Goal: Information Seeking & Learning: Check status

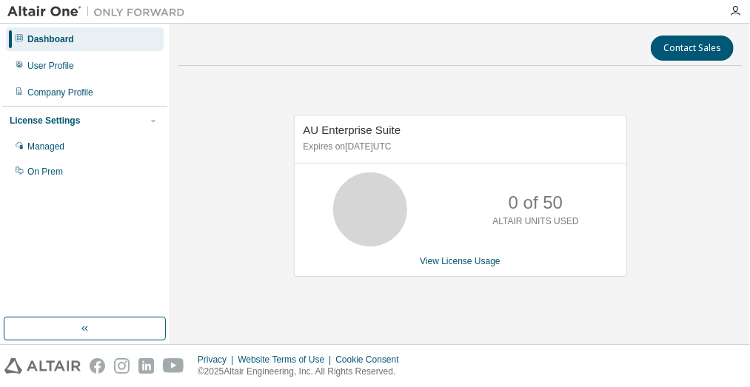
click at [252, 103] on div "AU Enterprise Suite Expires on August 1, 2026 UTC 0 of 50 ALTAIR UNITS USED Vie…" at bounding box center [460, 204] width 565 height 252
click at [55, 11] on img at bounding box center [99, 11] width 185 height 15
click at [60, 44] on div "Dashboard" at bounding box center [50, 39] width 47 height 12
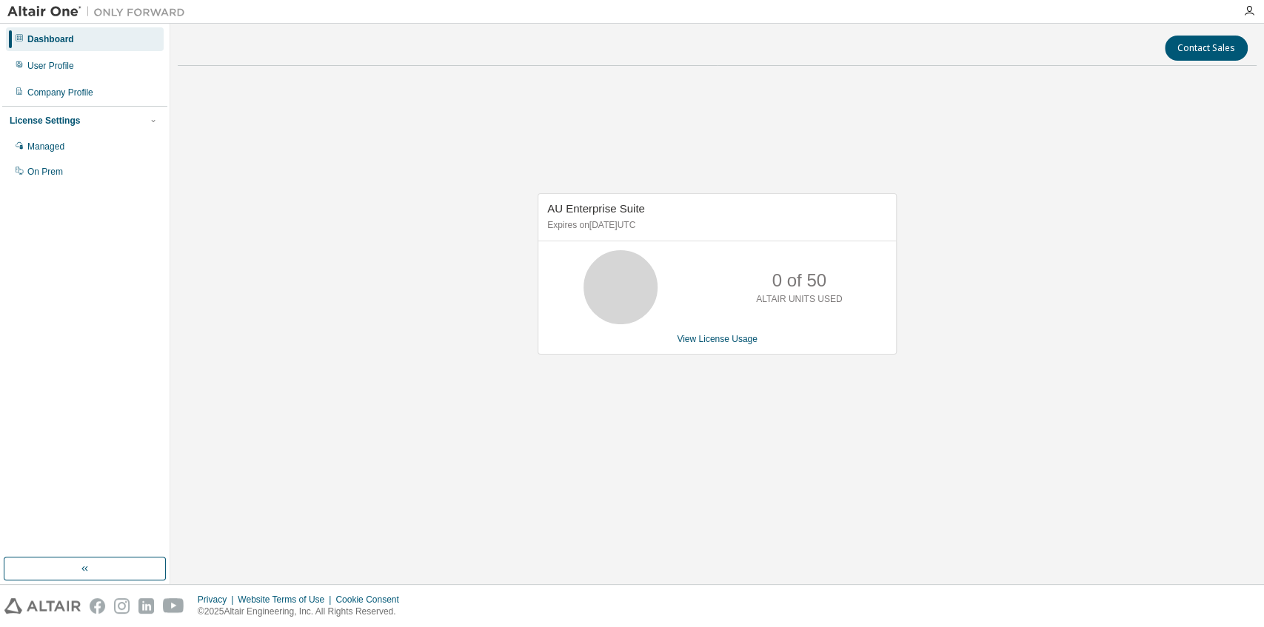
click at [30, 13] on img at bounding box center [99, 11] width 185 height 15
click at [56, 95] on div "Company Profile" at bounding box center [60, 93] width 66 height 12
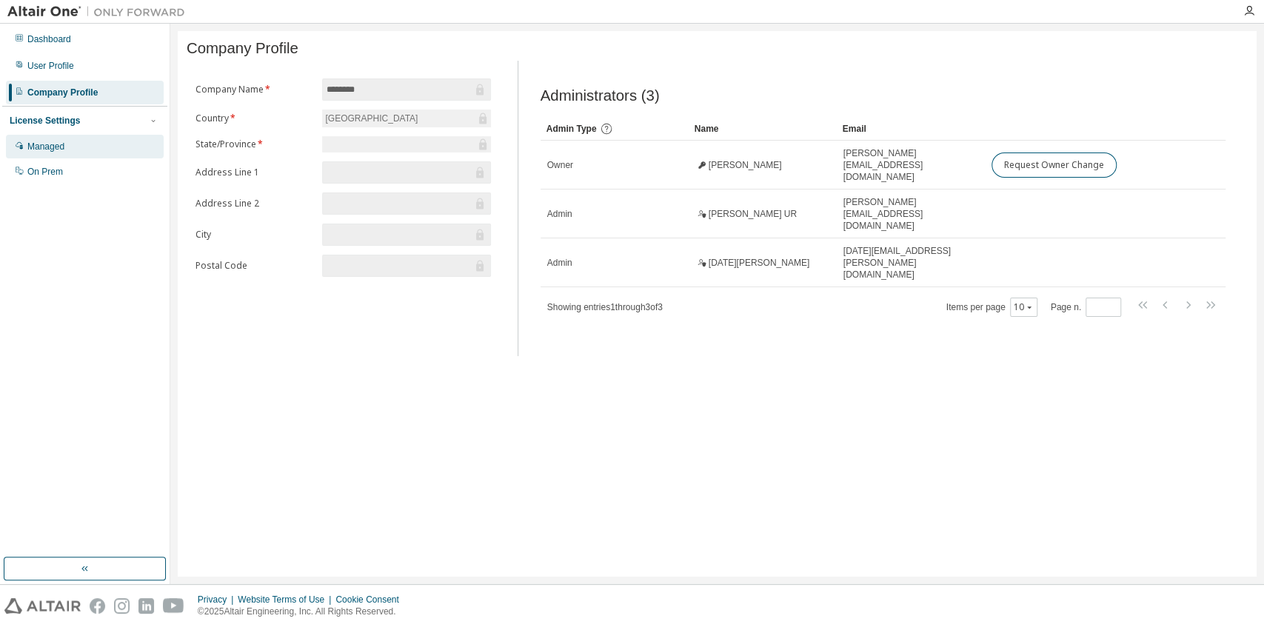
click at [38, 153] on div "Managed" at bounding box center [85, 147] width 158 height 24
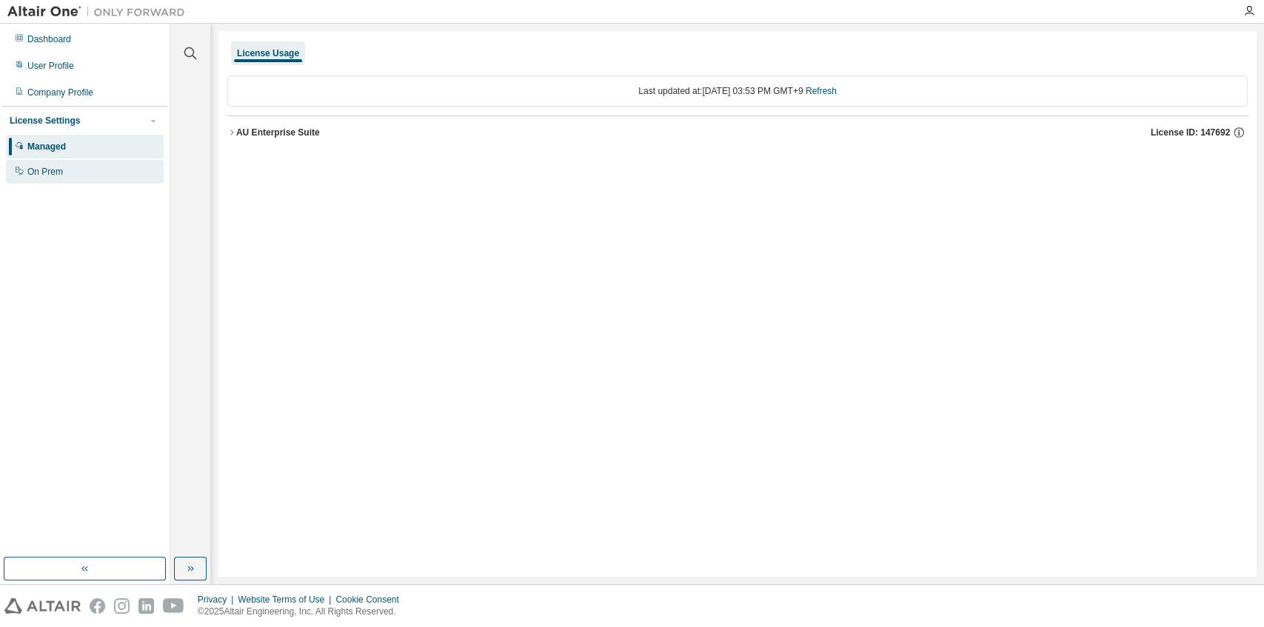
click at [49, 172] on div "On Prem" at bounding box center [45, 172] width 36 height 12
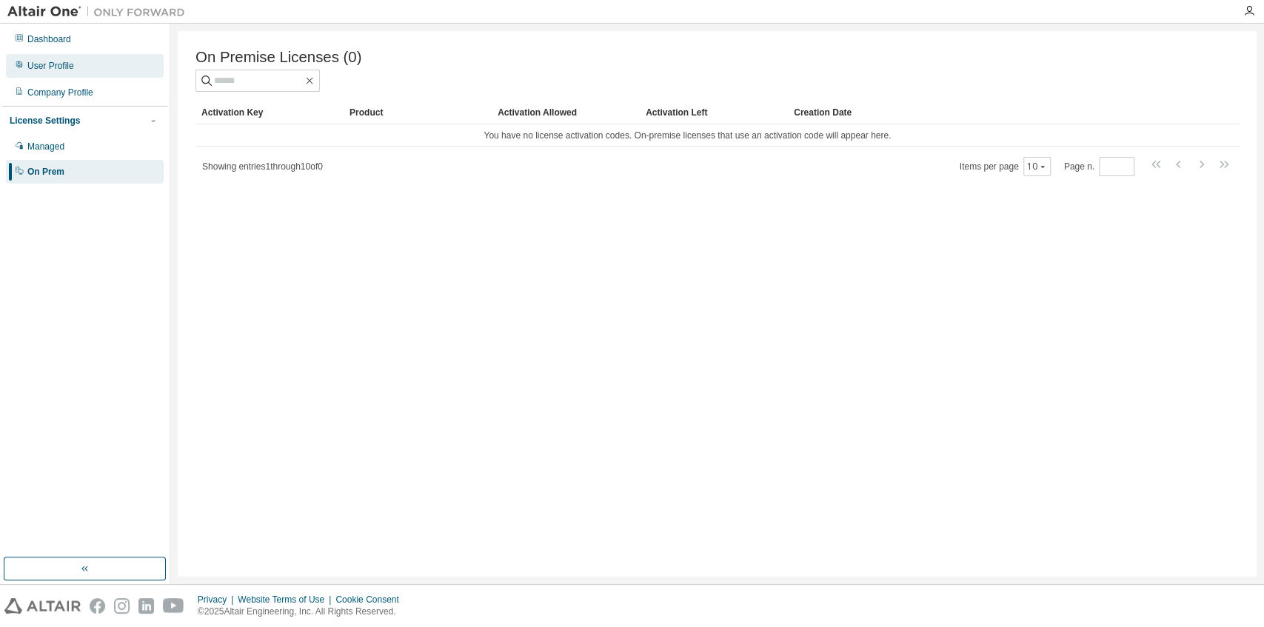
click at [65, 58] on div "User Profile" at bounding box center [85, 66] width 158 height 24
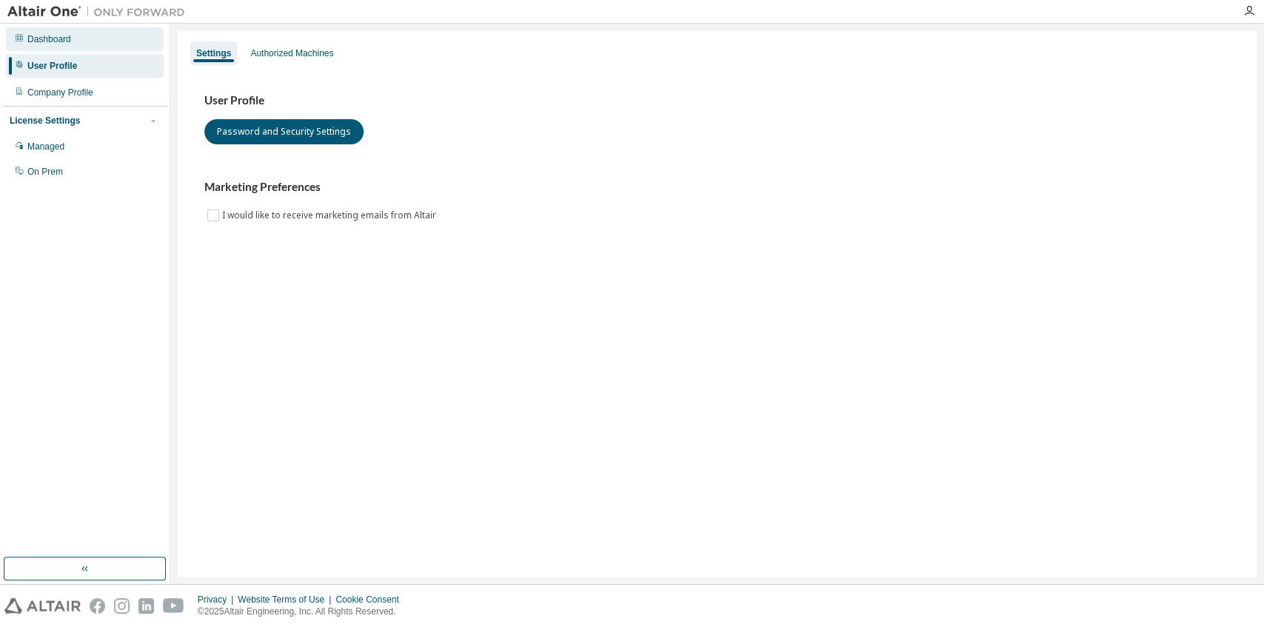
click at [58, 39] on div "Dashboard" at bounding box center [49, 39] width 44 height 12
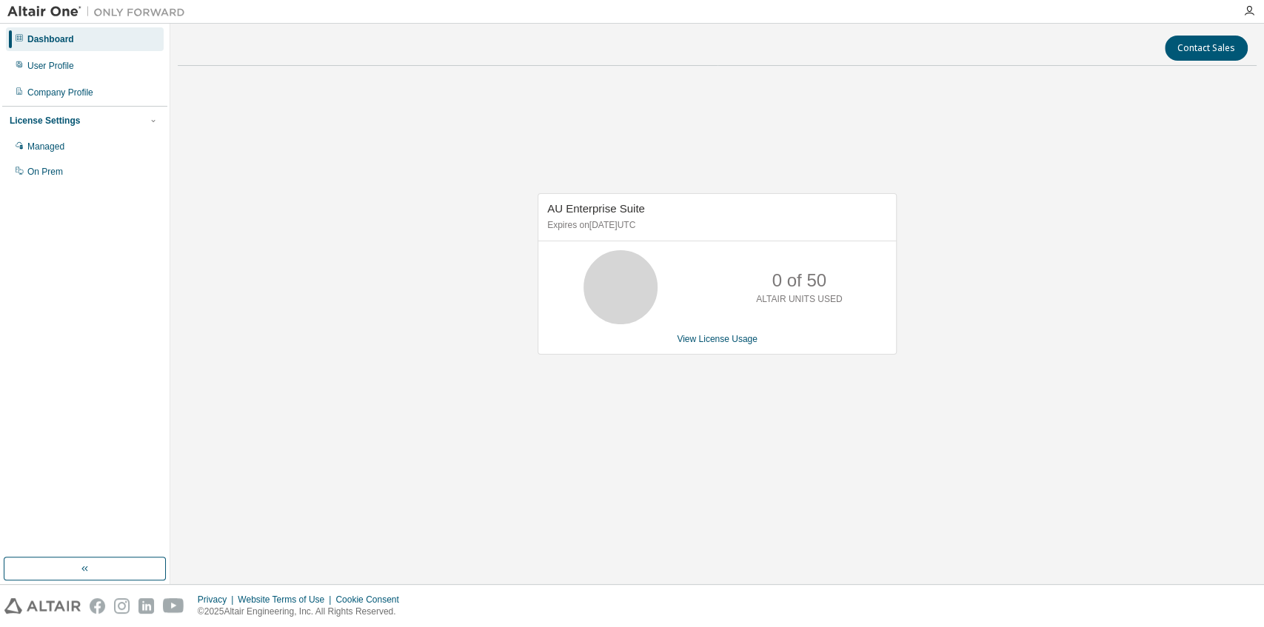
click at [65, 117] on div "License Settings" at bounding box center [45, 121] width 70 height 12
click at [711, 344] on div "AU Enterprise Suite Expires on August 1, 2026 UTC 0 of 50 ALTAIR UNITS USED Vie…" at bounding box center [716, 273] width 359 height 161
click at [708, 338] on link "View License Usage" at bounding box center [717, 339] width 81 height 10
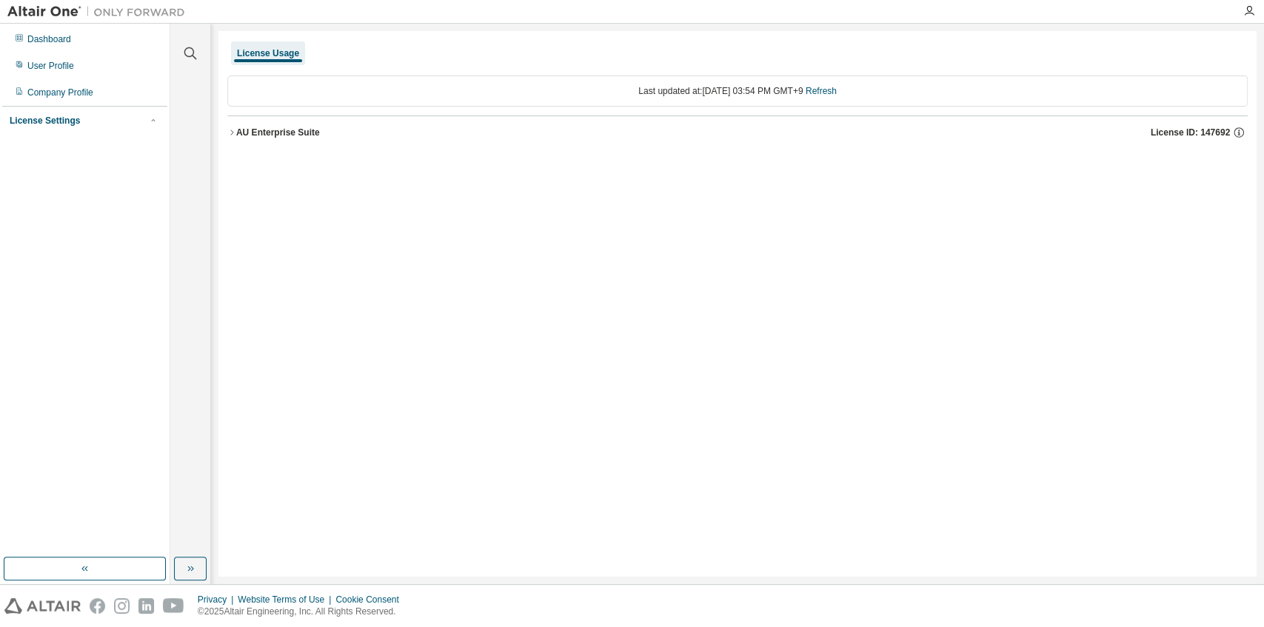
click at [232, 126] on button "AU Enterprise Suite License ID: 147692" at bounding box center [737, 132] width 1020 height 33
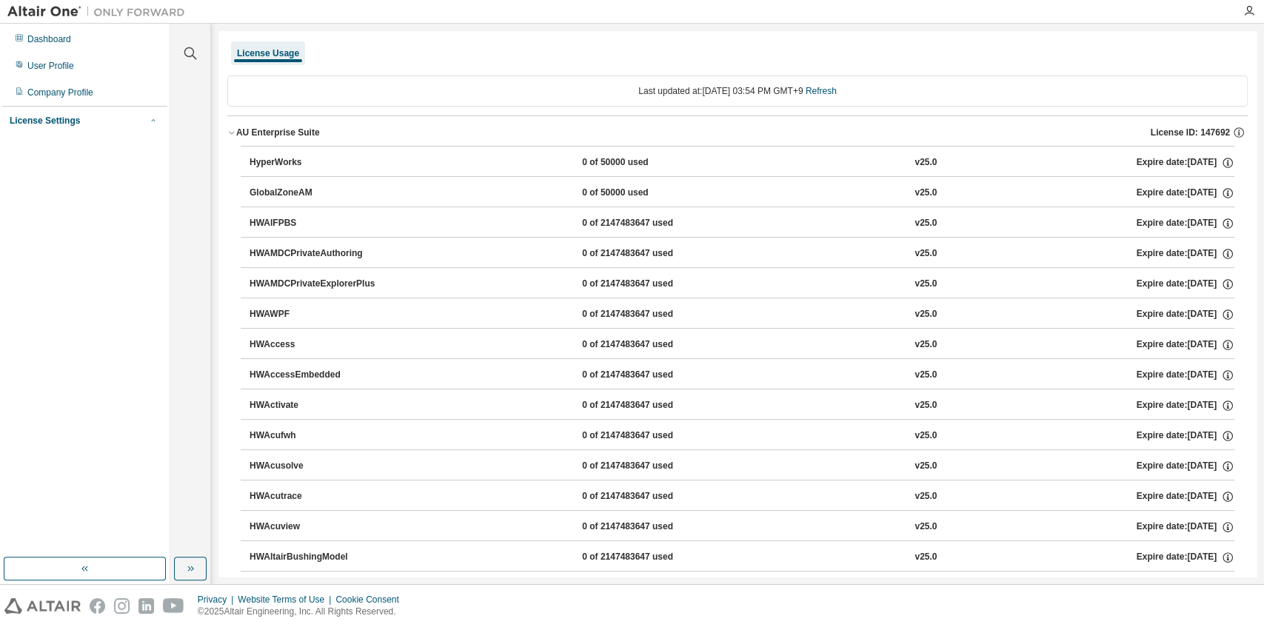
click at [155, 118] on icon "button" at bounding box center [153, 120] width 9 height 9
click at [47, 167] on div "On Prem" at bounding box center [45, 172] width 36 height 12
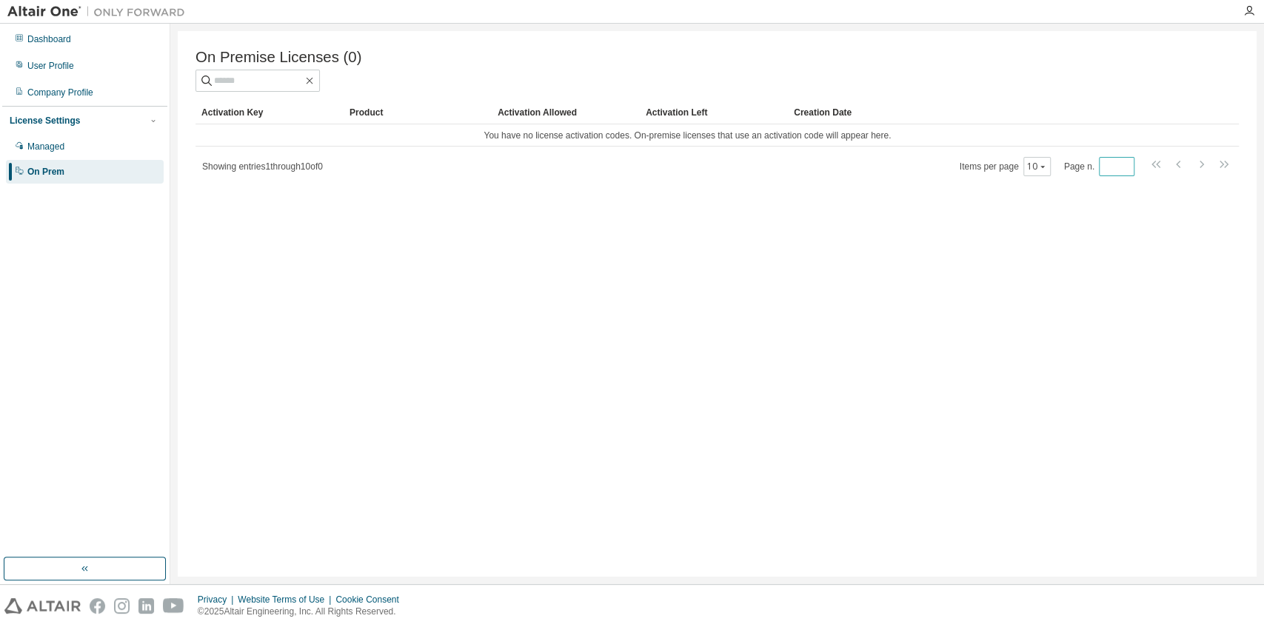
click at [749, 169] on input "*" at bounding box center [1116, 167] width 28 height 12
click at [749, 165] on input "*" at bounding box center [1116, 167] width 28 height 12
click at [749, 170] on input "*" at bounding box center [1116, 167] width 28 height 12
type input "*"
drag, startPoint x: 1042, startPoint y: 188, endPoint x: 959, endPoint y: 184, distance: 83.8
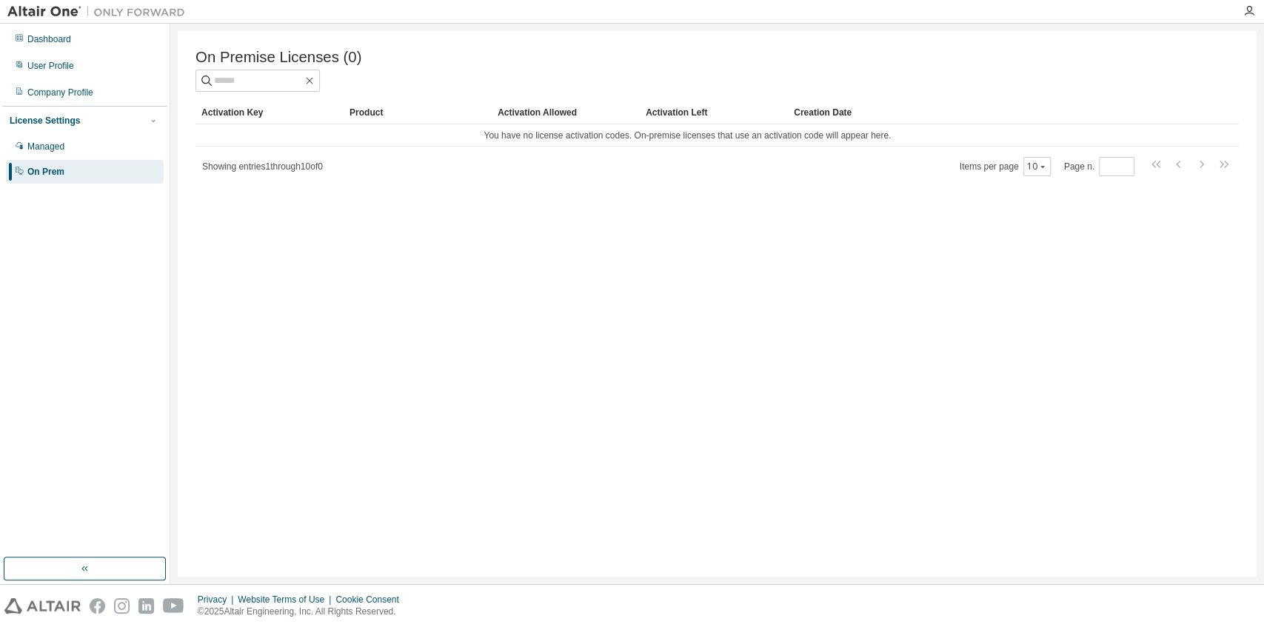
click at [749, 188] on div "On Premise Licenses (0) Clear Load Save Save As Field Operator Value Select fil…" at bounding box center [717, 304] width 1079 height 546
click at [313, 83] on icon "button" at bounding box center [309, 81] width 7 height 7
click at [488, 265] on div "On Premise Licenses (0) Clear Load Save Save As Field Operator Value Select fil…" at bounding box center [717, 304] width 1079 height 546
drag, startPoint x: 717, startPoint y: 316, endPoint x: 589, endPoint y: 254, distance: 142.4
click at [715, 315] on div "On Premise Licenses (0) Clear Load Save Save As Field Operator Value Select fil…" at bounding box center [717, 304] width 1079 height 546
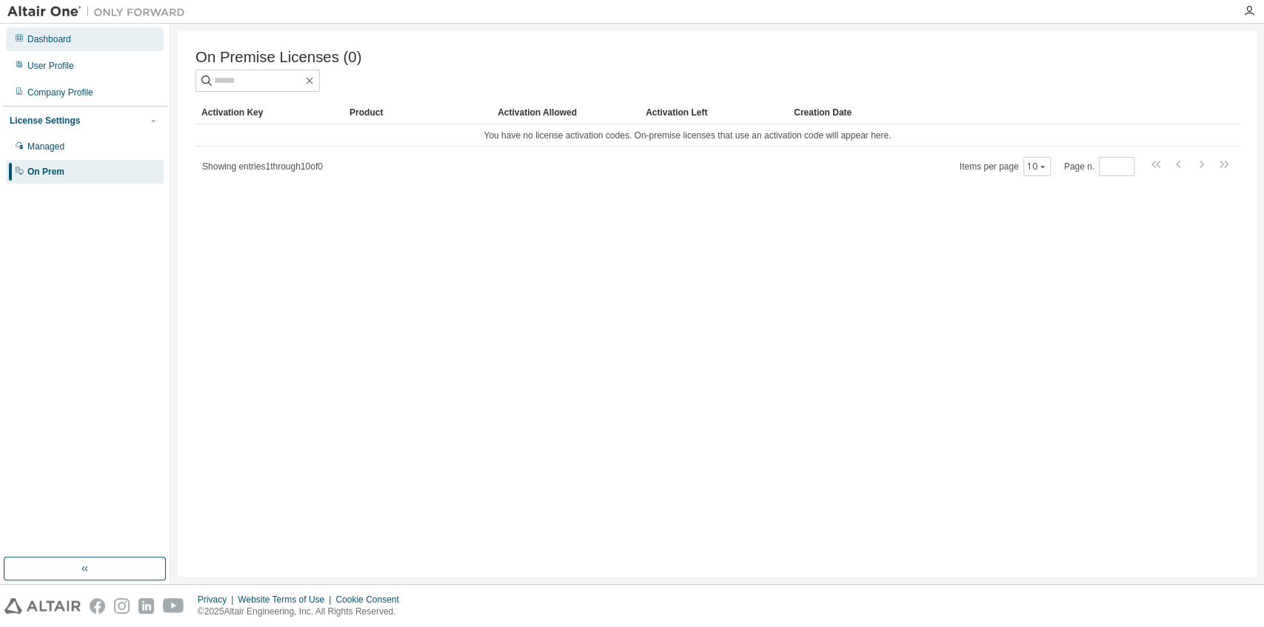
click at [46, 41] on div "Dashboard" at bounding box center [49, 39] width 44 height 12
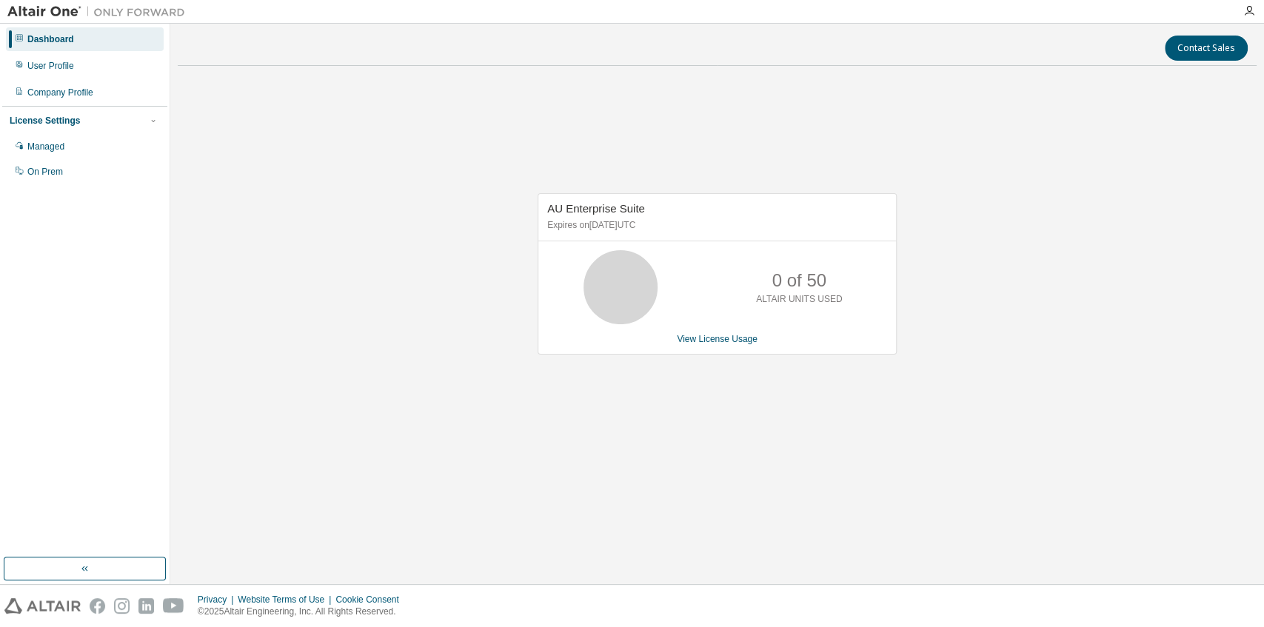
click at [591, 223] on p "Expires on August 1, 2026 UTC" at bounding box center [715, 225] width 336 height 13
click at [714, 330] on div "AU Enterprise Suite Expires on August 1, 2026 UTC 0 of 50 ALTAIR UNITS USED Vie…" at bounding box center [716, 273] width 359 height 161
click at [717, 341] on link "View License Usage" at bounding box center [717, 339] width 81 height 10
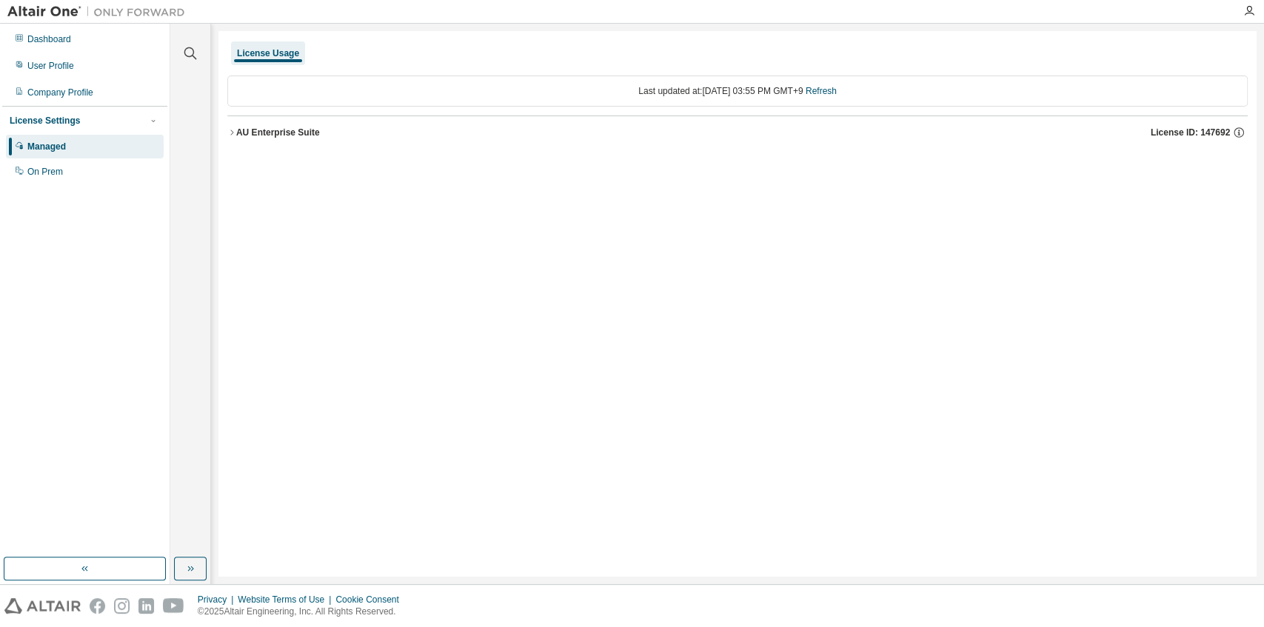
drag, startPoint x: 250, startPoint y: 129, endPoint x: 228, endPoint y: 161, distance: 38.8
click at [249, 129] on div "AU Enterprise Suite" at bounding box center [278, 133] width 84 height 12
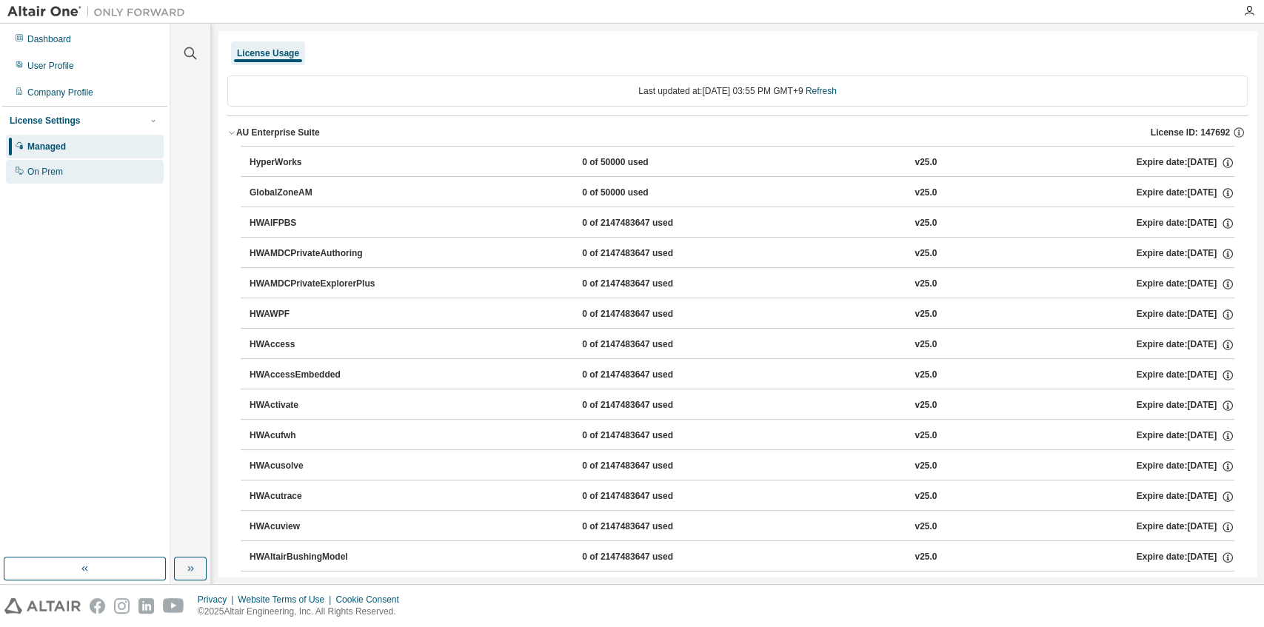
click at [67, 173] on div "On Prem" at bounding box center [85, 172] width 158 height 24
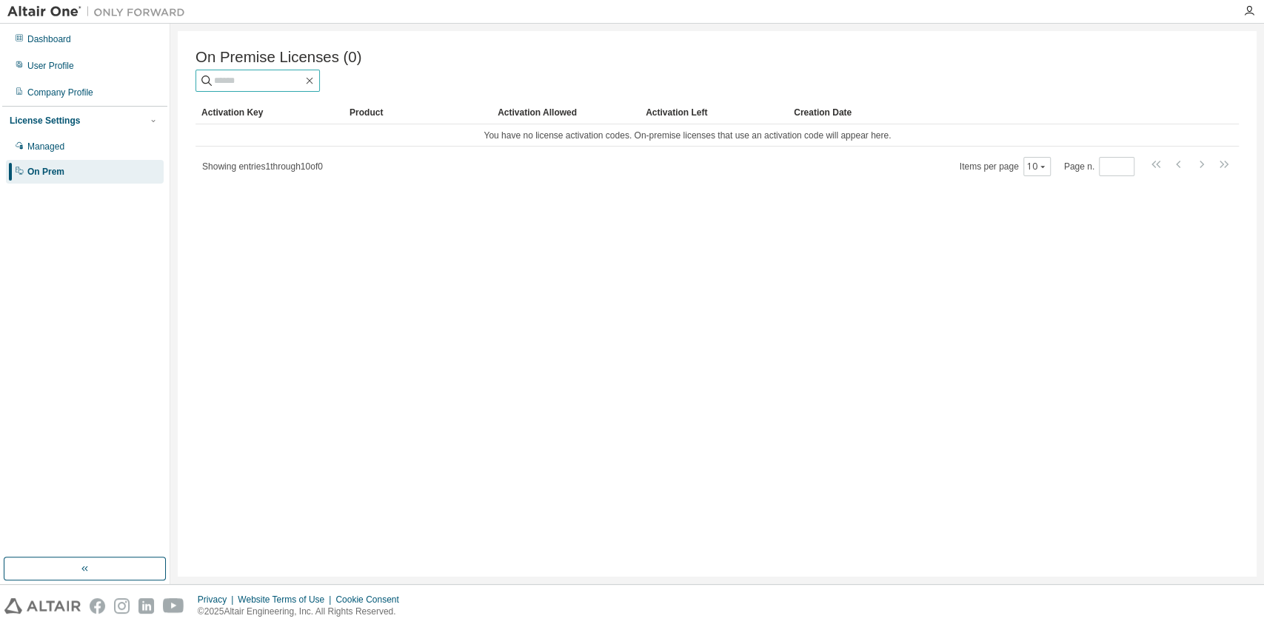
click at [282, 86] on input "text" at bounding box center [258, 80] width 89 height 15
click at [32, 15] on img at bounding box center [99, 11] width 185 height 15
click at [749, 12] on div at bounding box center [1249, 11] width 30 height 12
click at [749, 13] on icon "button" at bounding box center [1249, 11] width 12 height 12
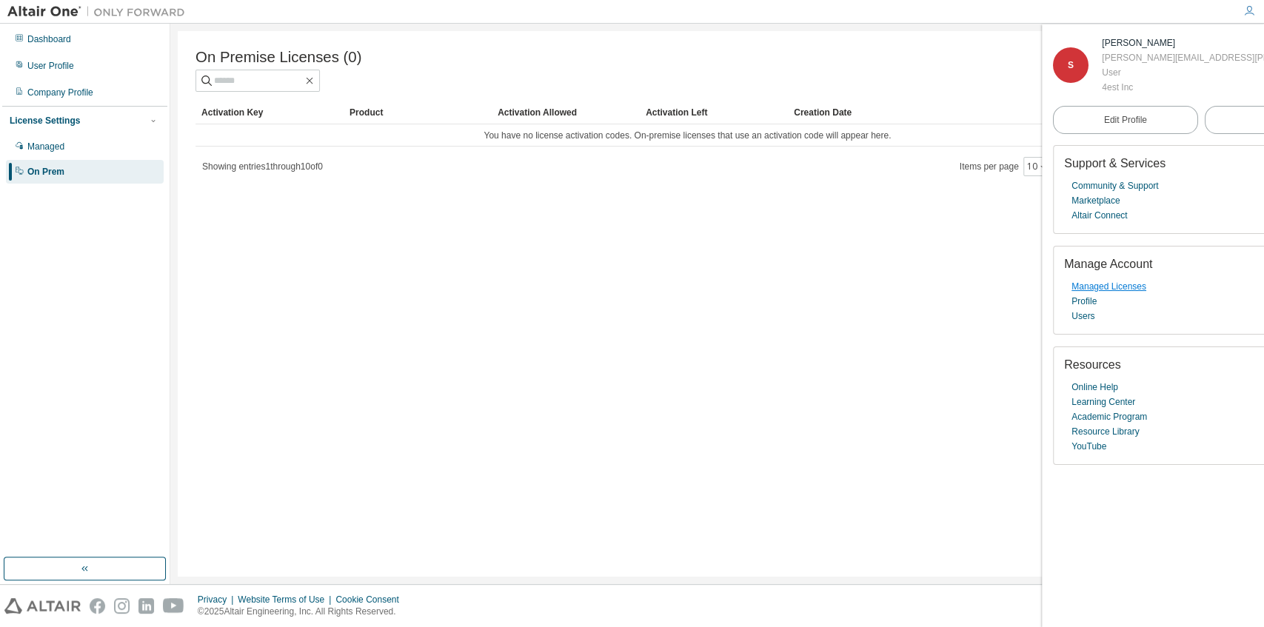
click at [749, 286] on link "Managed Licenses" at bounding box center [1108, 286] width 75 height 15
click at [54, 14] on img at bounding box center [99, 11] width 185 height 15
click at [44, 47] on div "Dashboard" at bounding box center [85, 39] width 158 height 24
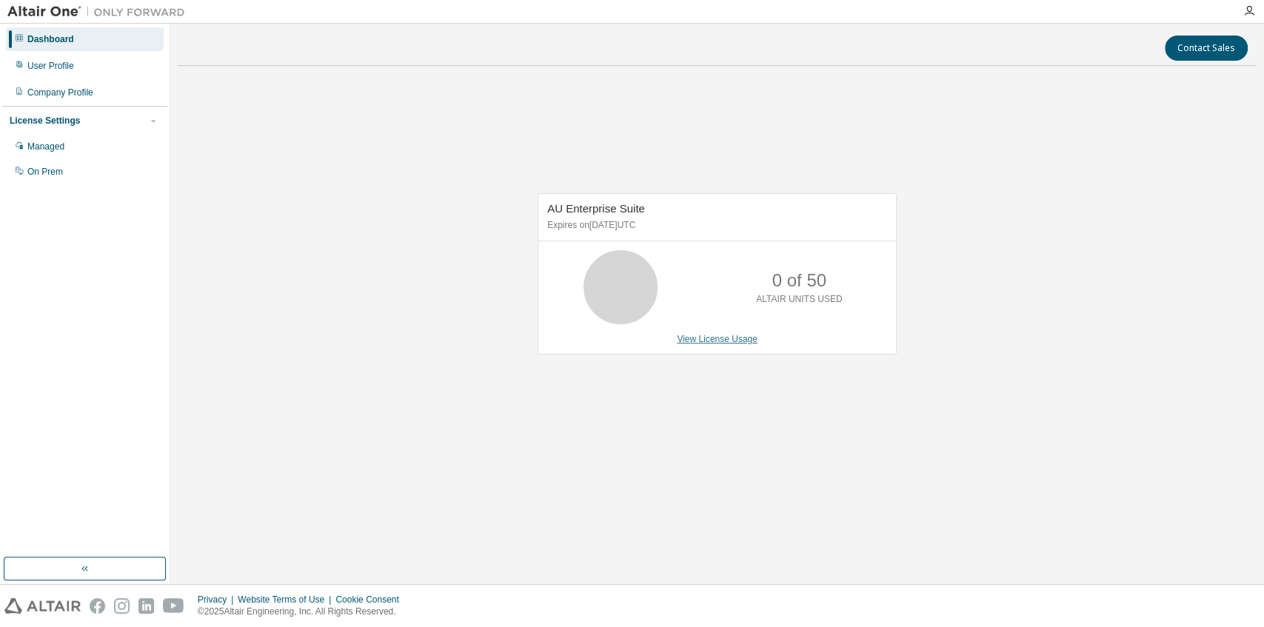
click at [704, 341] on link "View License Usage" at bounding box center [717, 339] width 81 height 10
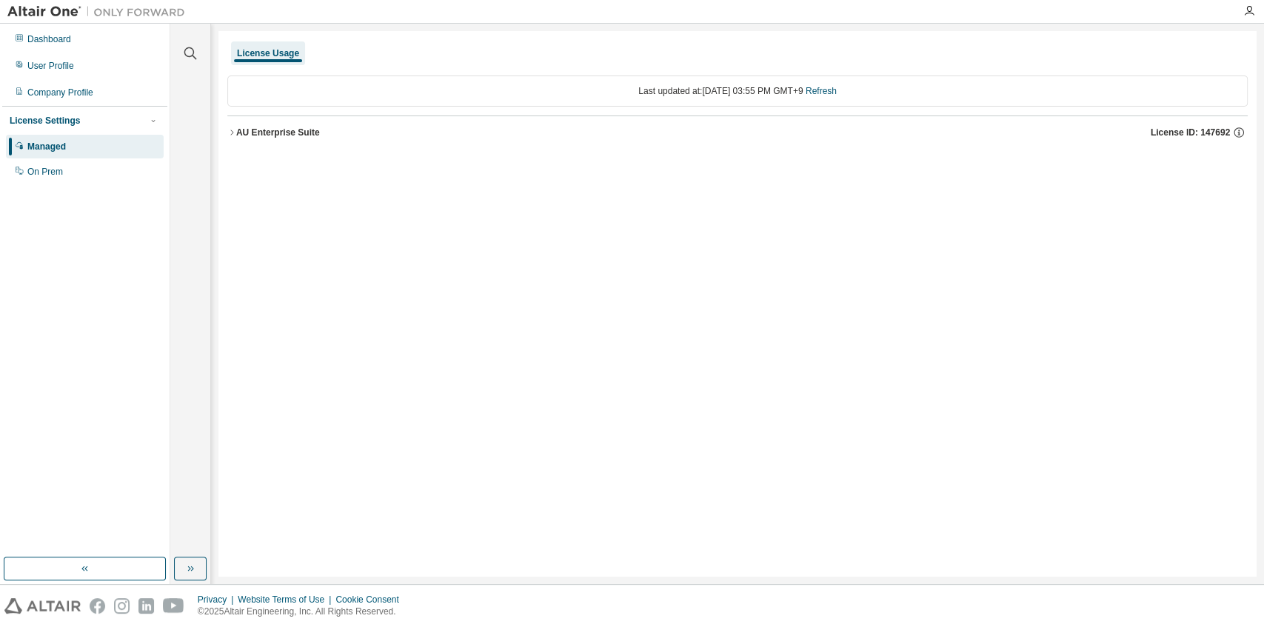
click at [539, 229] on div "License Usage Last updated at: Fri 2025-08-29 03:55 PM GMT+9 Refresh AU Enterpr…" at bounding box center [737, 304] width 1038 height 546
click at [230, 130] on icon "button" at bounding box center [231, 132] width 9 height 9
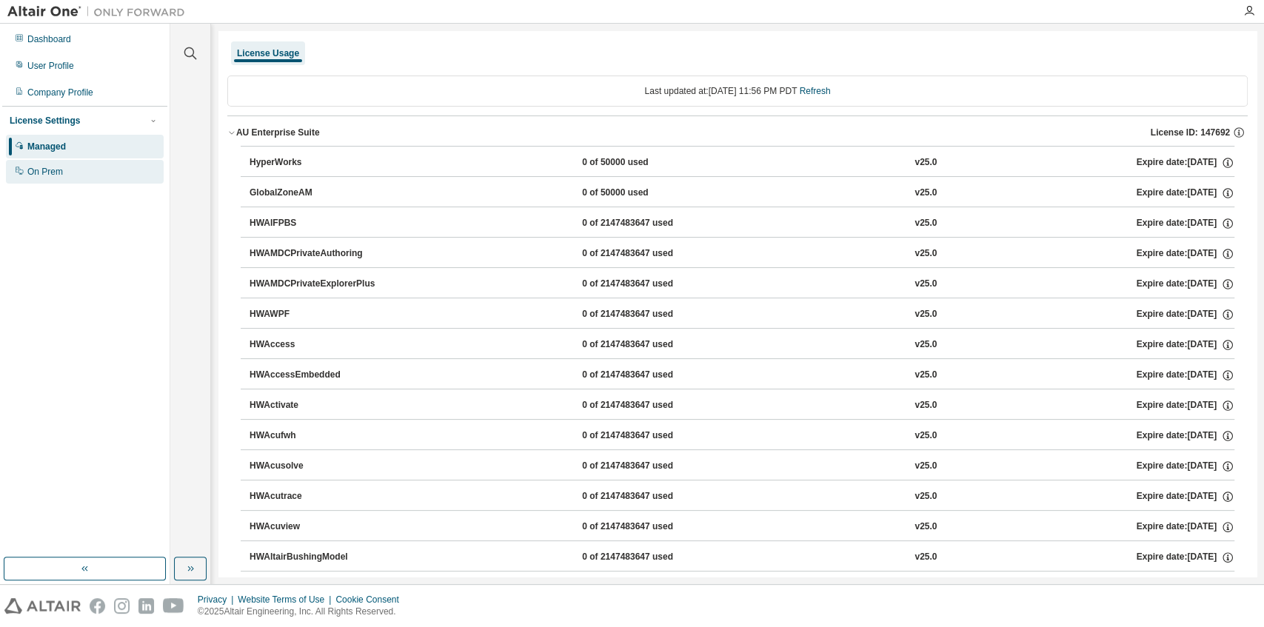
click at [78, 178] on div "On Prem" at bounding box center [85, 172] width 158 height 24
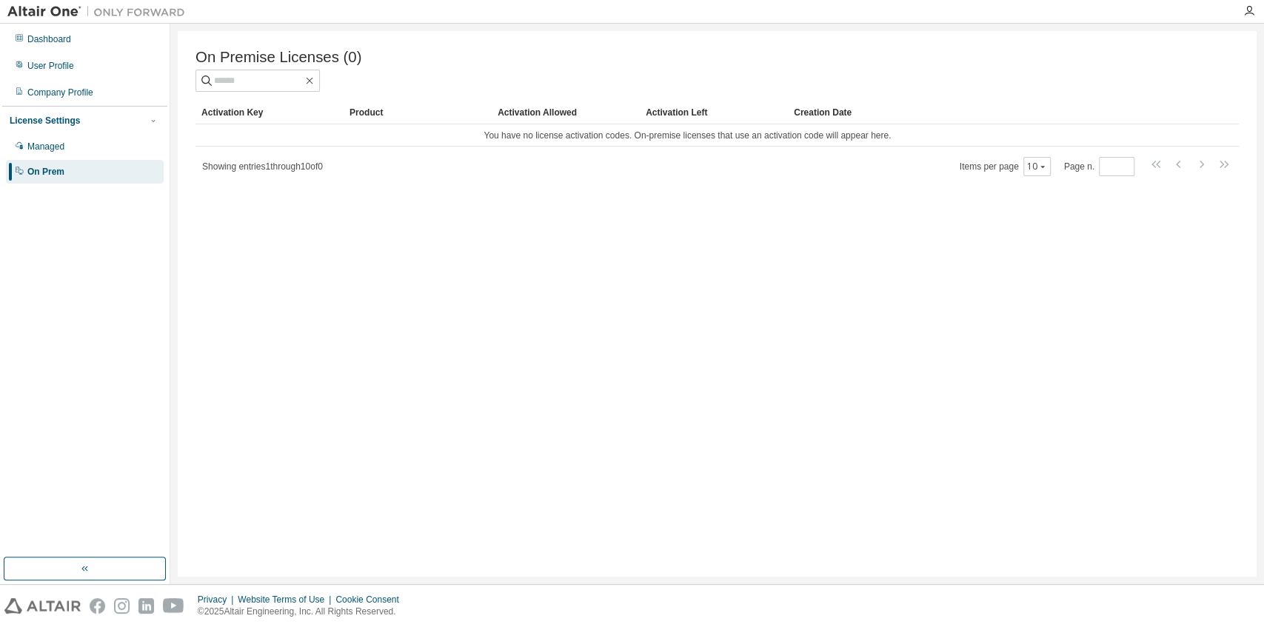
drag, startPoint x: 477, startPoint y: 223, endPoint x: 256, endPoint y: 189, distance: 224.0
click at [443, 221] on div "On Premise Licenses (0) Clear Load Save Save As Field Operator Value Select fil…" at bounding box center [717, 304] width 1079 height 546
click at [232, 181] on div "On Premise Licenses (0) Clear Load Save Save As Field Operator Value Select fil…" at bounding box center [717, 304] width 1079 height 546
click at [243, 121] on div "Activation Key" at bounding box center [269, 113] width 136 height 24
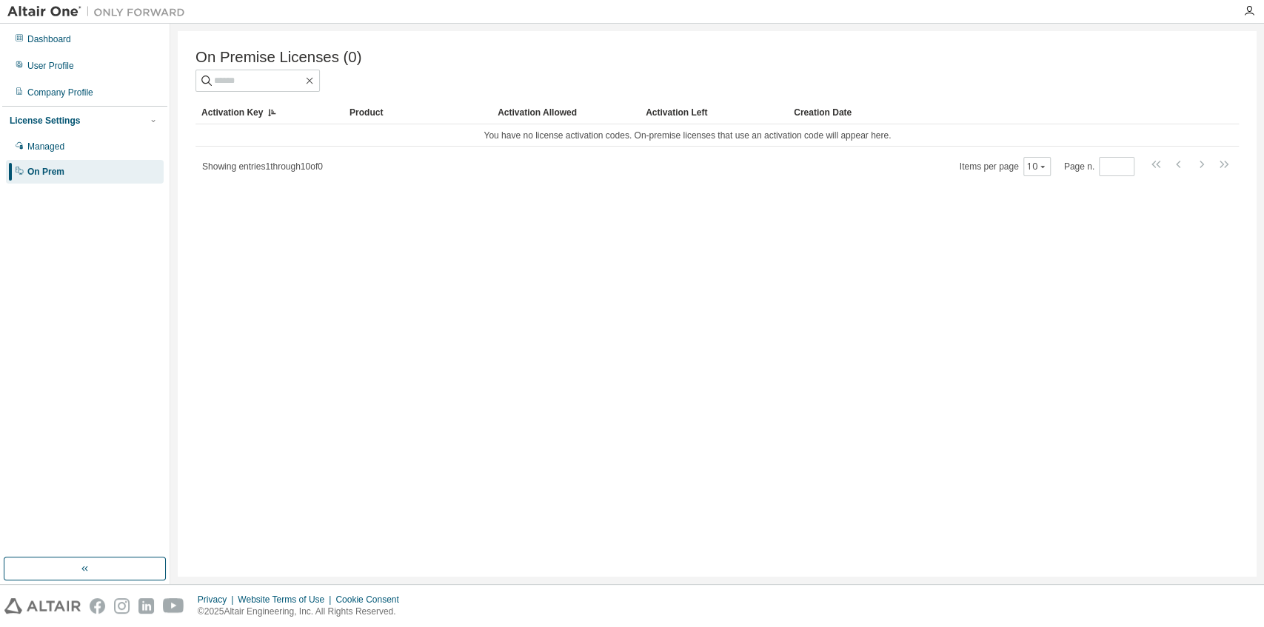
click at [959, 267] on div "On Premise Licenses (0) Clear Load Save Save As Field Operator Value Select fil…" at bounding box center [717, 304] width 1079 height 546
click at [67, 96] on div "Company Profile" at bounding box center [60, 93] width 66 height 12
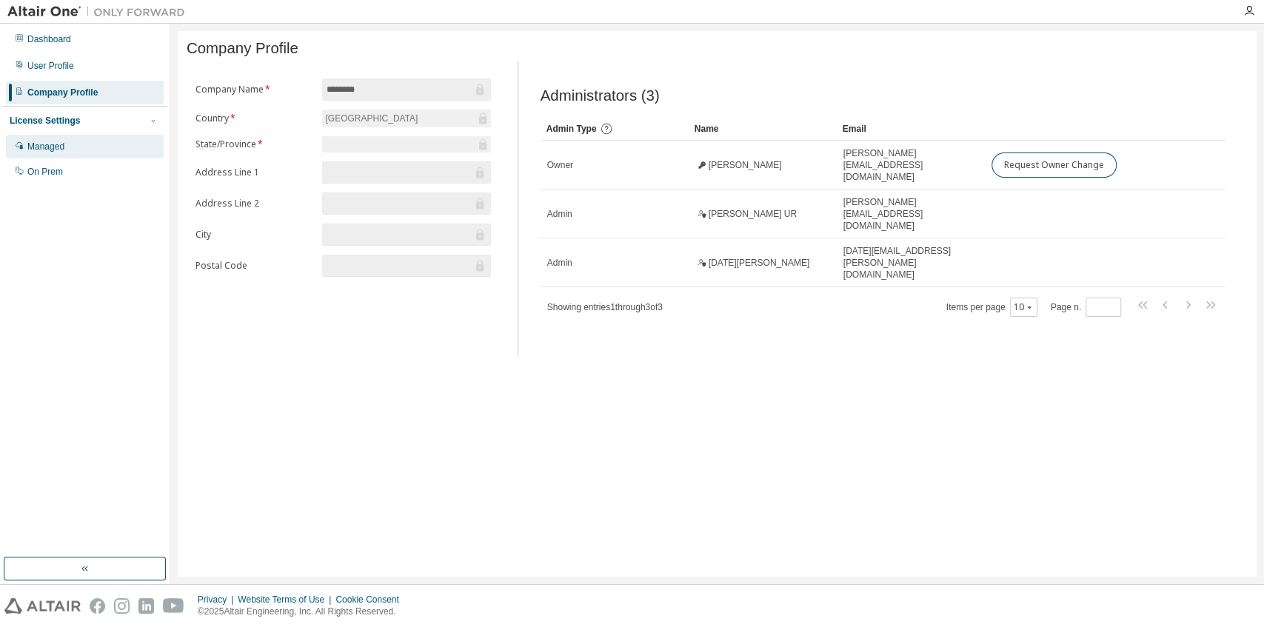
click at [59, 151] on div "Managed" at bounding box center [45, 147] width 37 height 12
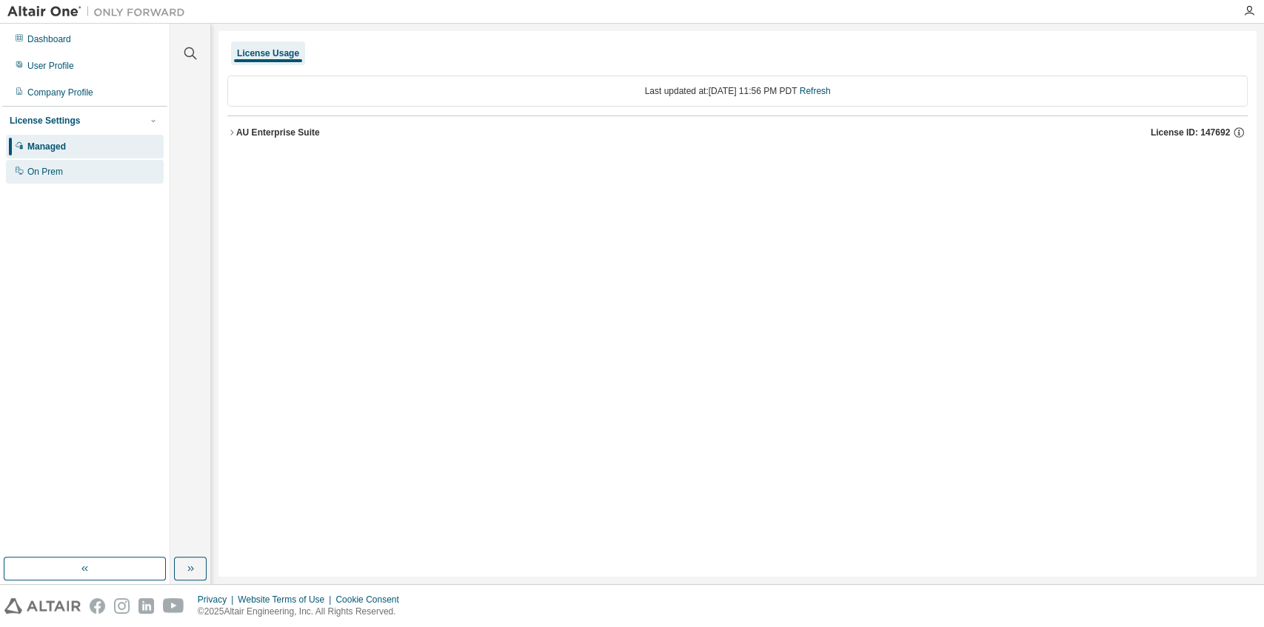
click at [74, 176] on div "On Prem" at bounding box center [85, 172] width 158 height 24
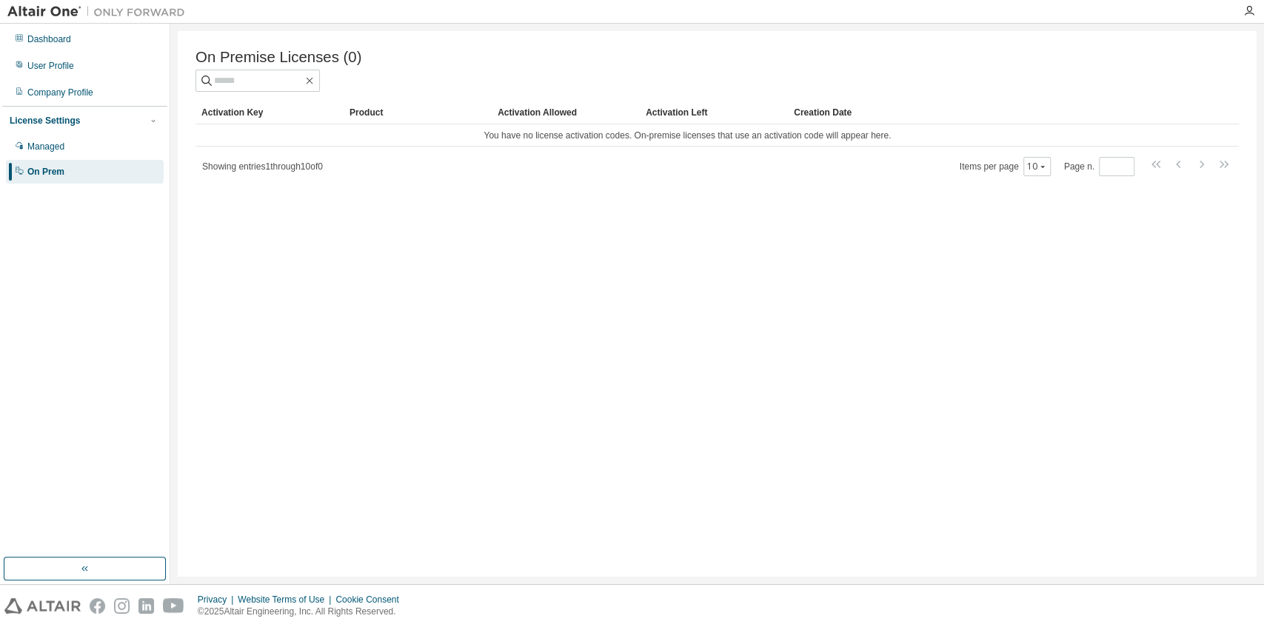
drag, startPoint x: 472, startPoint y: 275, endPoint x: 169, endPoint y: 206, distance: 311.2
click at [466, 274] on div "On Premise Licenses (0) Clear Load Save Save As Field Operator Value Select fil…" at bounding box center [717, 304] width 1079 height 546
click at [59, 32] on div "Dashboard" at bounding box center [85, 39] width 158 height 24
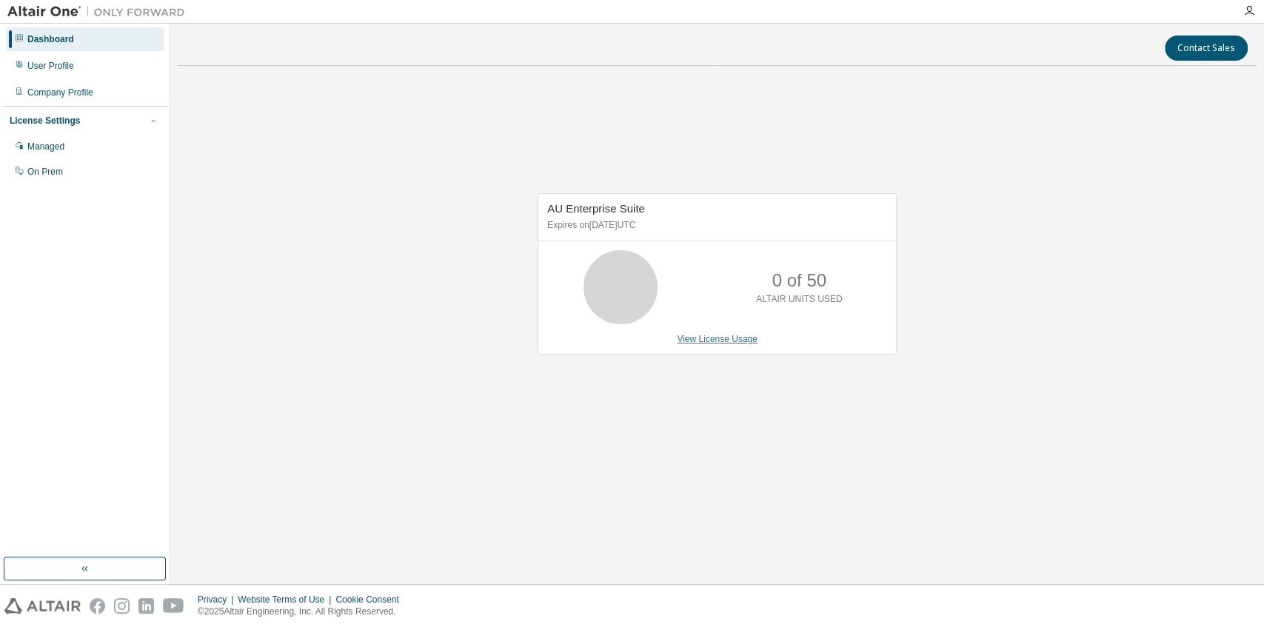
click at [720, 341] on link "View License Usage" at bounding box center [717, 339] width 81 height 10
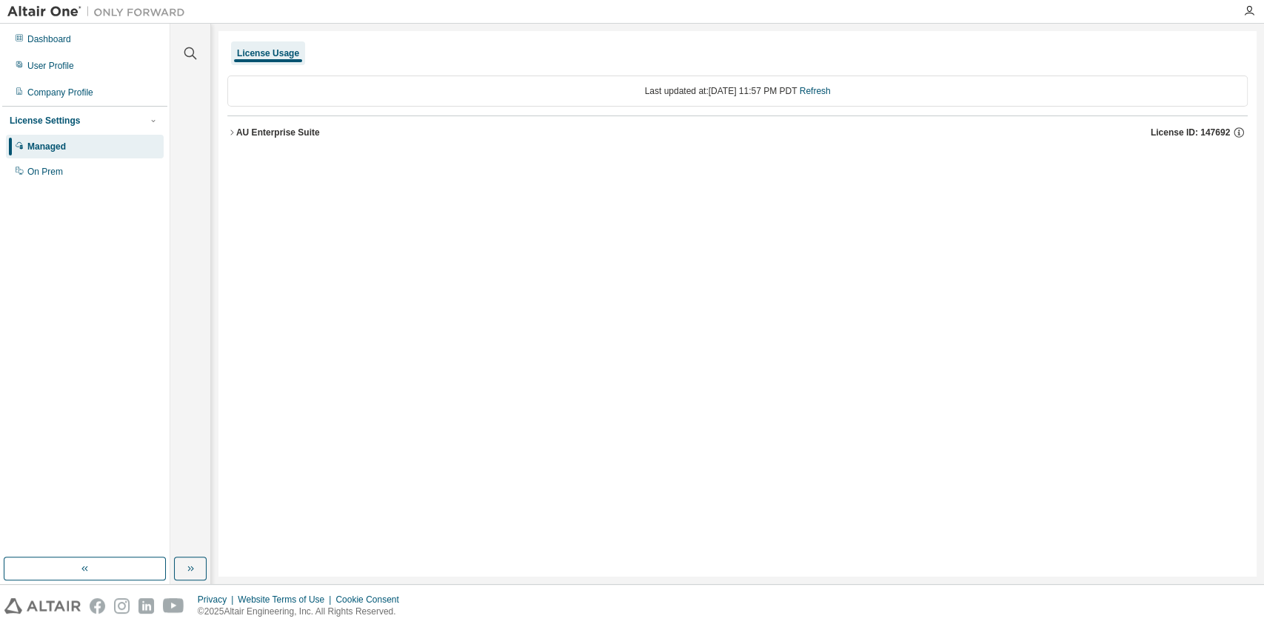
click at [298, 127] on div "AU Enterprise Suite" at bounding box center [278, 133] width 84 height 12
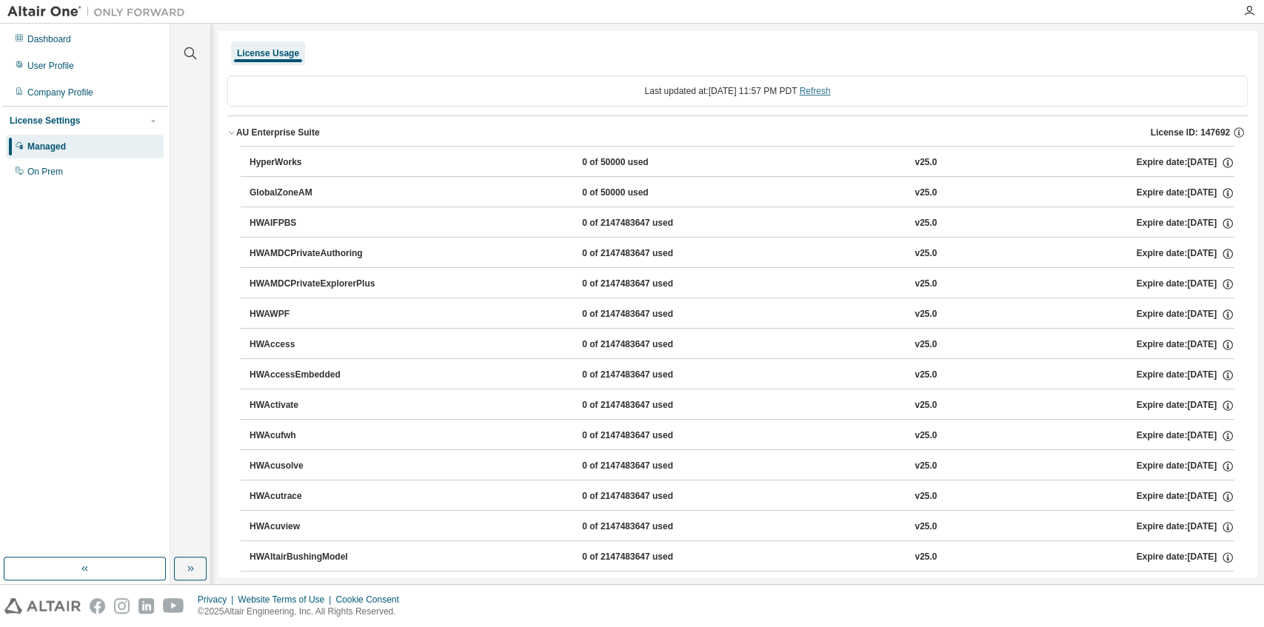
click at [820, 87] on link "Refresh" at bounding box center [815, 91] width 31 height 10
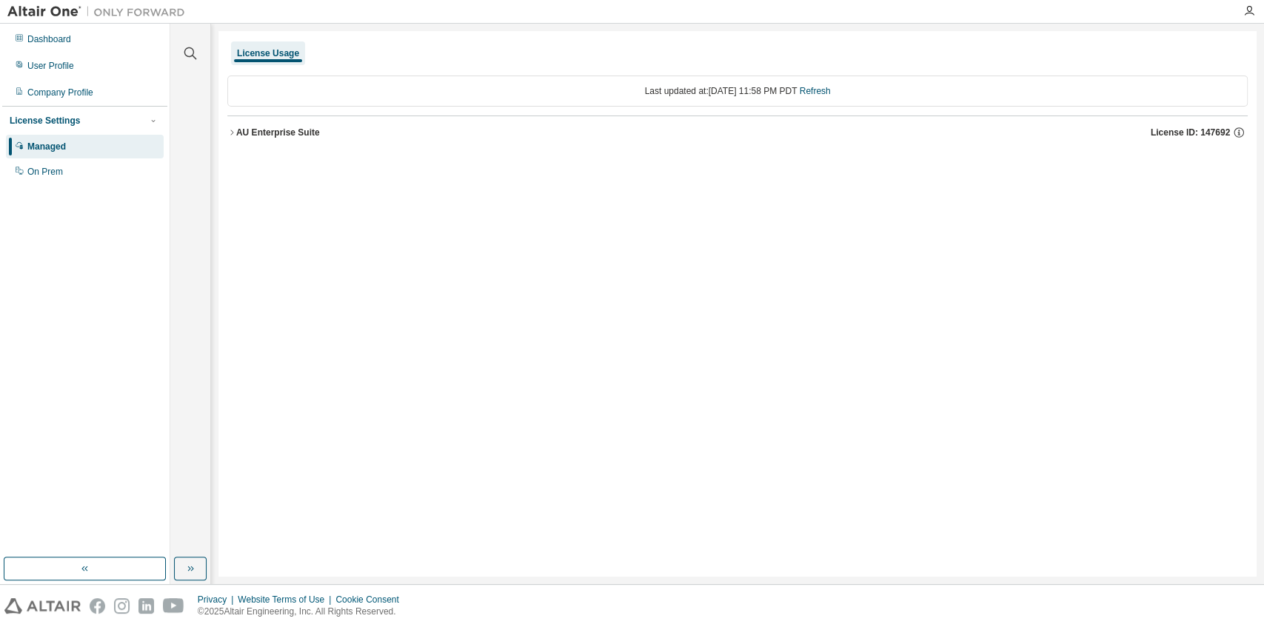
click at [335, 141] on button "AU Enterprise Suite License ID: 147692" at bounding box center [737, 132] width 1020 height 33
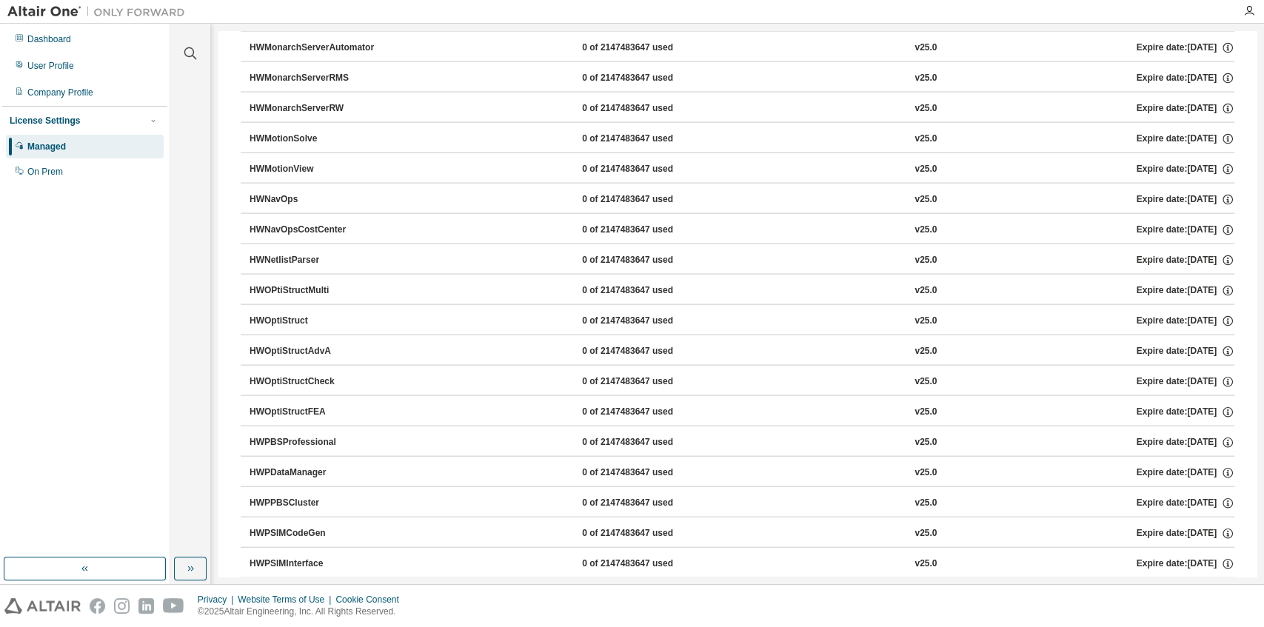
scroll to position [9439, 0]
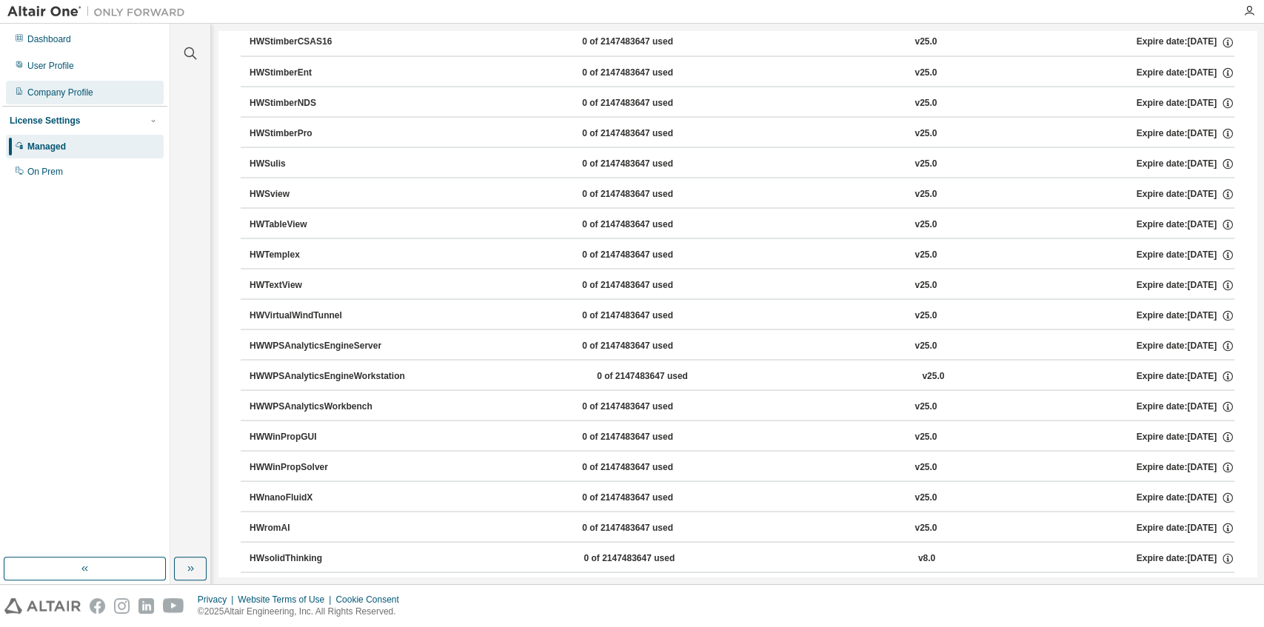
click at [101, 96] on div "Company Profile" at bounding box center [85, 93] width 158 height 24
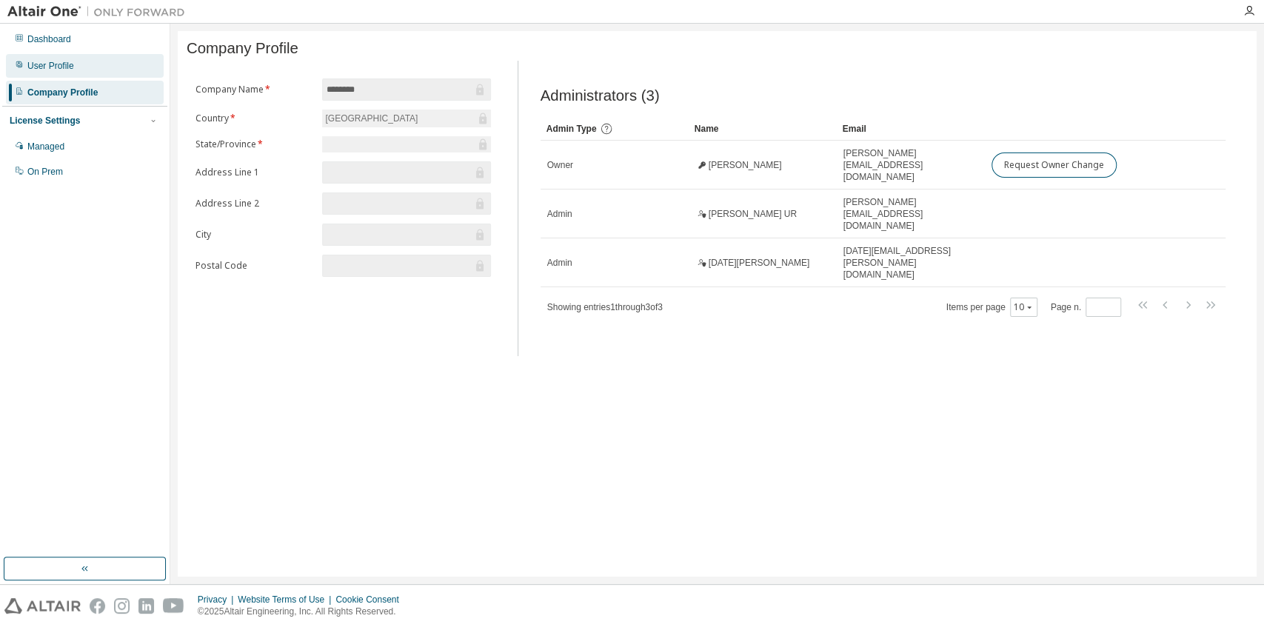
click at [120, 67] on div "User Profile" at bounding box center [85, 66] width 158 height 24
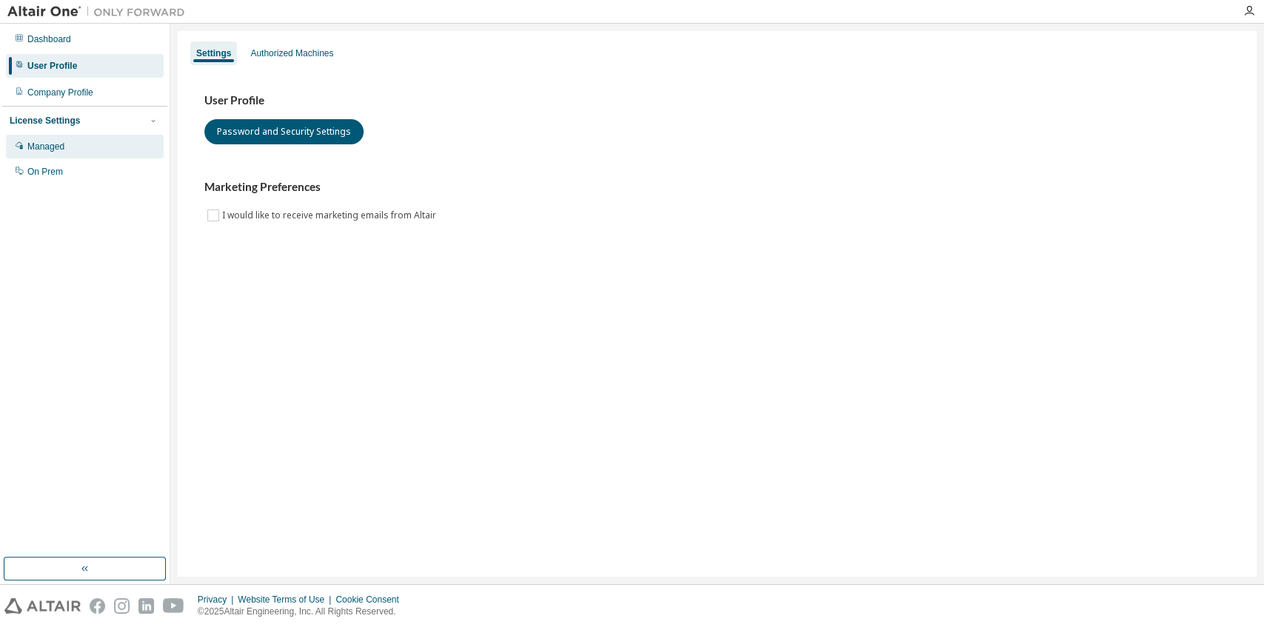
click at [67, 145] on div "Managed" at bounding box center [85, 147] width 158 height 24
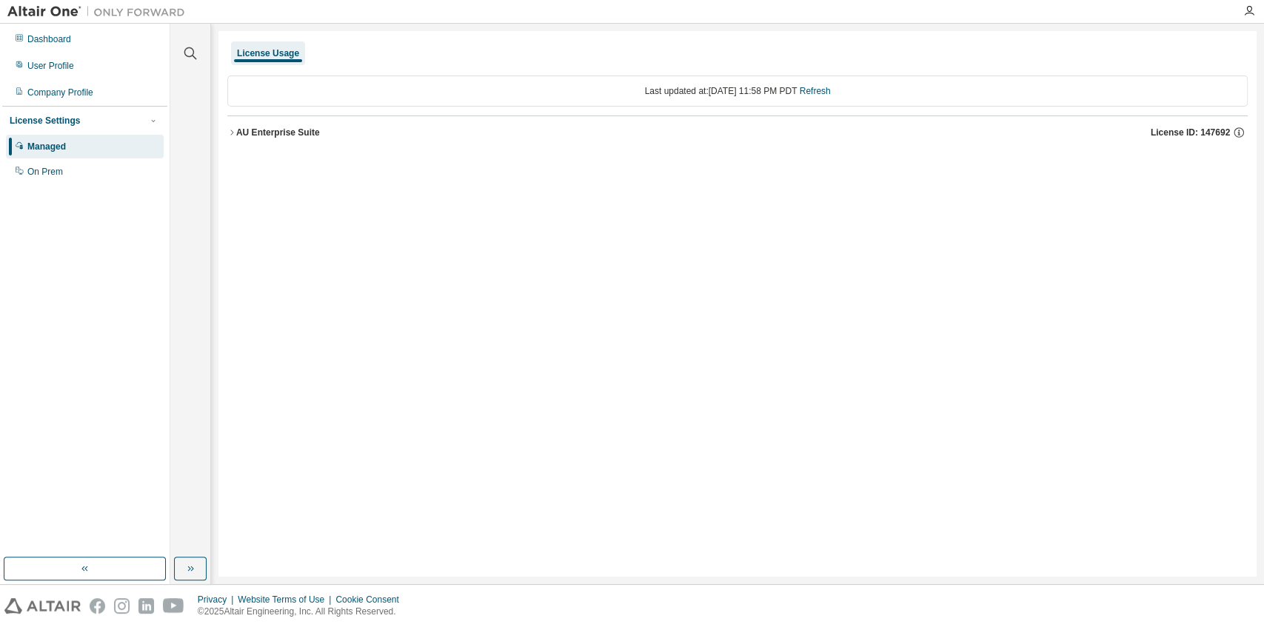
click at [271, 139] on button "AU Enterprise Suite License ID: 147692" at bounding box center [737, 132] width 1020 height 33
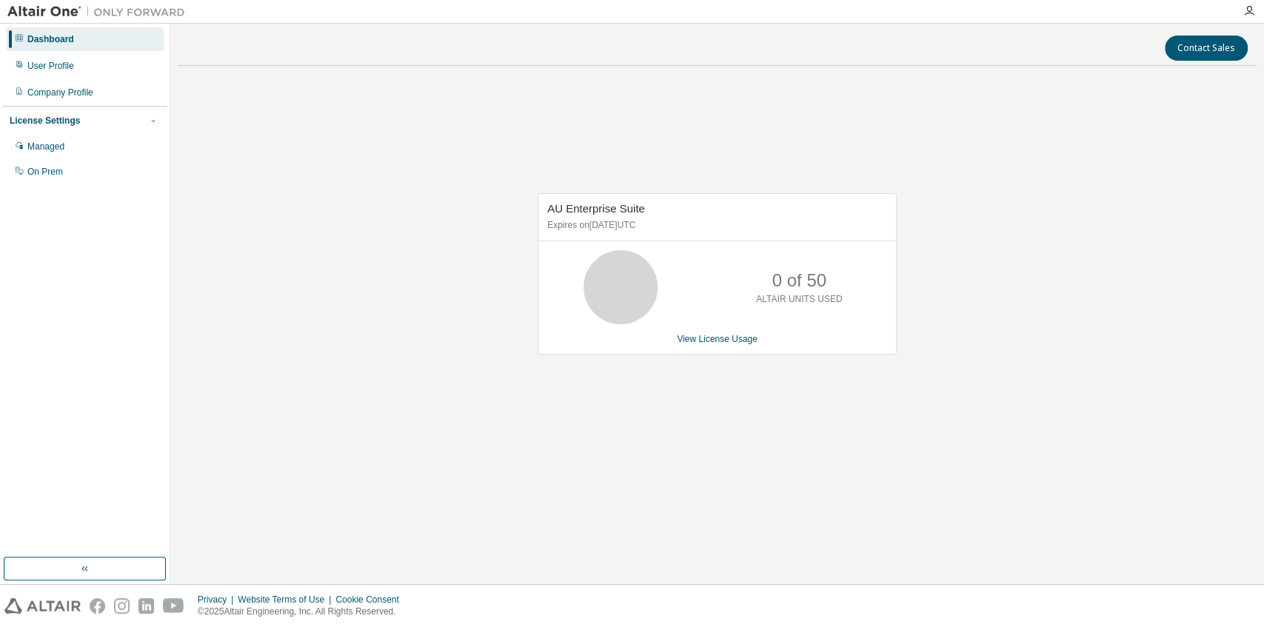
click at [67, 603] on img at bounding box center [42, 606] width 76 height 16
